Goal: Task Accomplishment & Management: Use online tool/utility

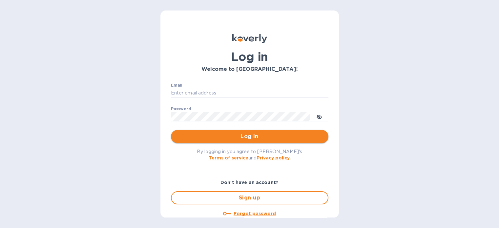
type input "[EMAIL_ADDRESS][DOMAIN_NAME]"
click at [264, 136] on span "Log in" at bounding box center [249, 136] width 147 height 8
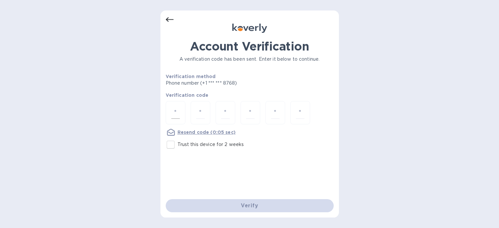
click at [184, 107] on div at bounding box center [176, 112] width 20 height 23
paste input "7"
type input "7"
type input "4"
type input "0"
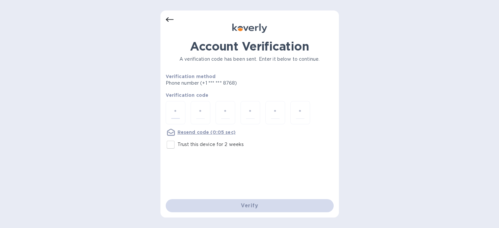
type input "1"
type input "7"
type input "6"
